Goal: Information Seeking & Learning: Learn about a topic

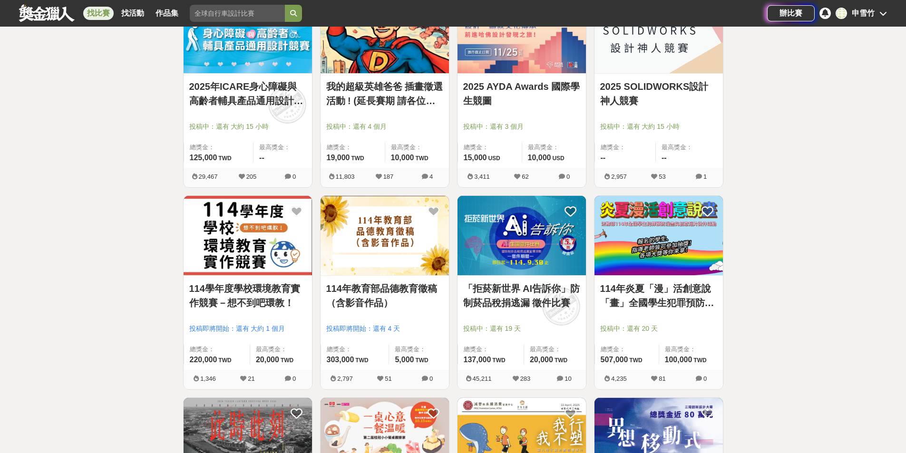
click at [863, 15] on div "[PERSON_NAME]" at bounding box center [862, 13] width 23 height 11
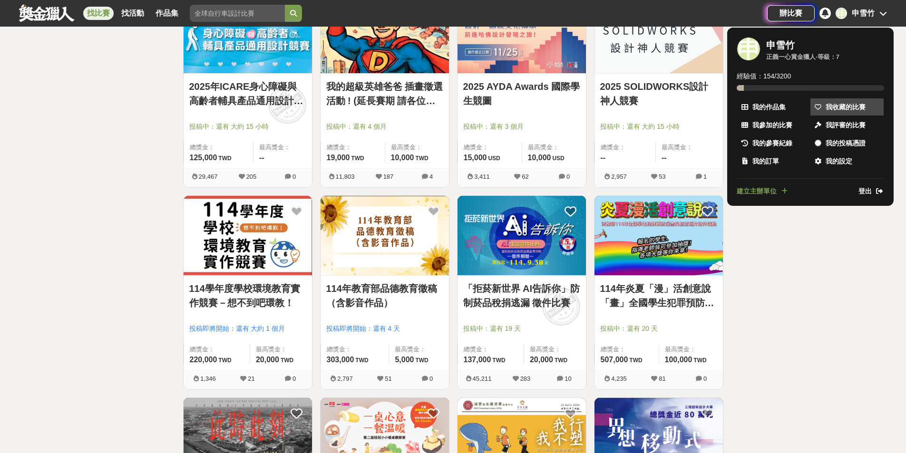
click at [841, 102] on span "我收藏的比賽" at bounding box center [845, 107] width 40 height 10
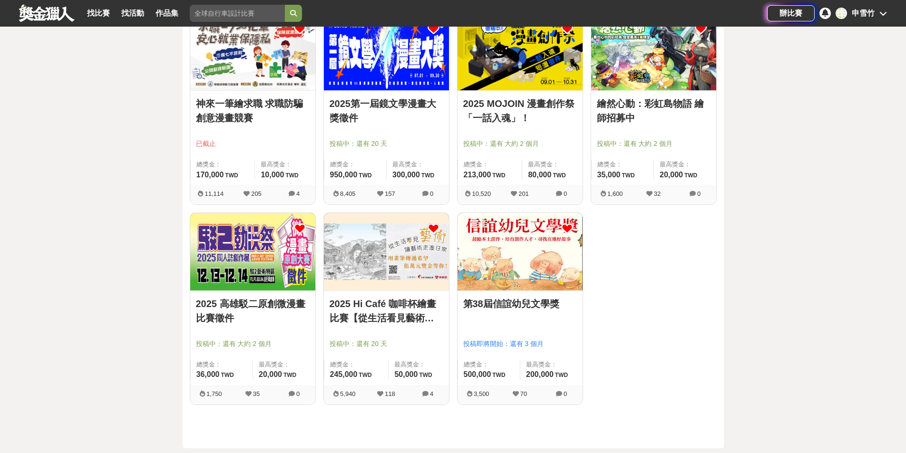
scroll to position [143, 0]
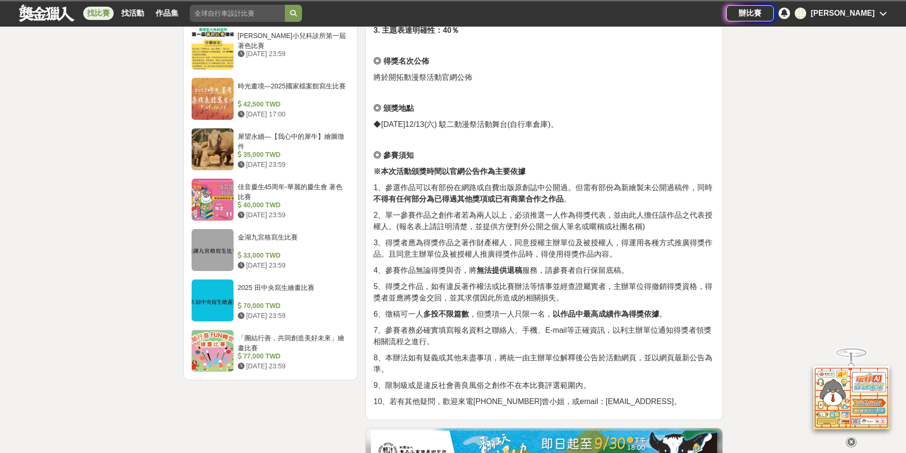
scroll to position [1046, 0]
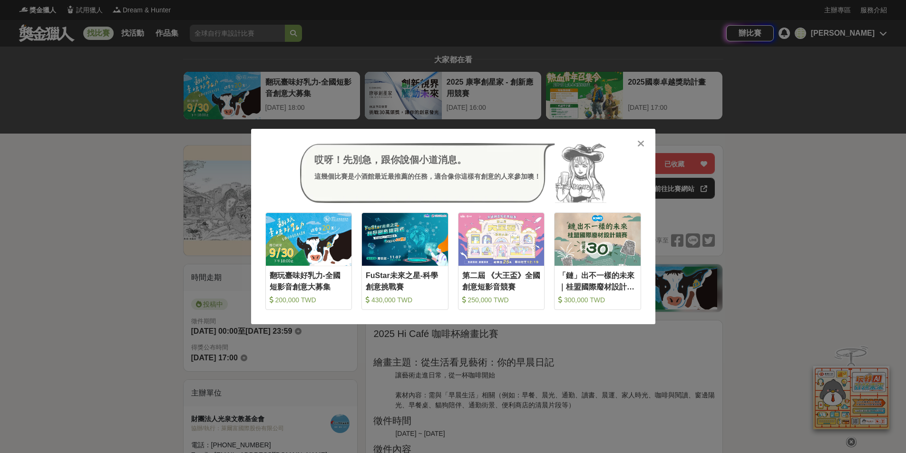
click at [635, 141] on div "哎呀！先別急，跟你說個小道消息。 這幾個比賽是小酒館最近最推薦的任務，適合像你這樣有創意的人來參加噢！ 收藏 翻玩臺味好乳力-全國短影音創意大募集 200,0…" at bounding box center [453, 226] width 404 height 195
click at [641, 141] on icon at bounding box center [640, 144] width 7 height 10
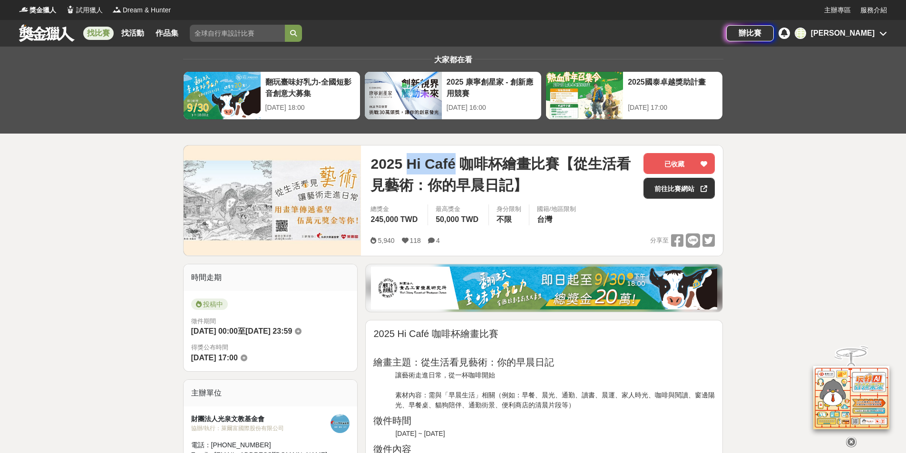
drag, startPoint x: 408, startPoint y: 163, endPoint x: 458, endPoint y: 163, distance: 50.4
click at [458, 163] on span "2025 Hi Café 咖啡杯繪畫比賽【從生活看見藝術：你的早晨日記】" at bounding box center [502, 174] width 265 height 43
copy span "Hi Café"
